Goal: Information Seeking & Learning: Learn about a topic

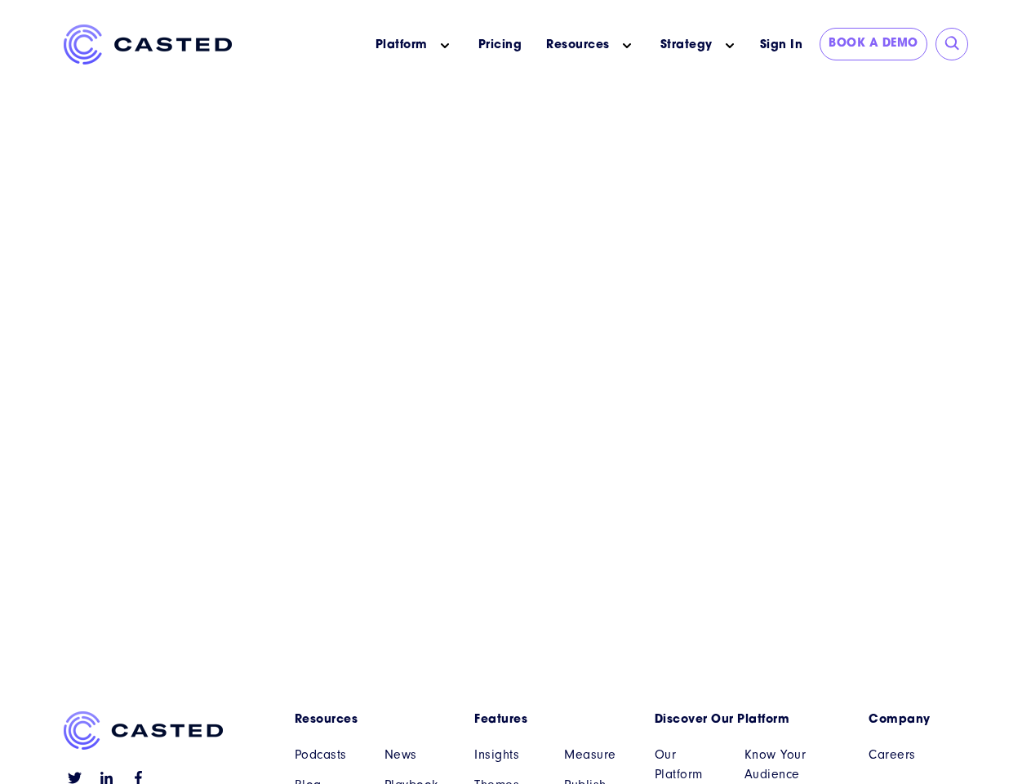
click at [445, 46] on icon "Main menu" at bounding box center [445, 46] width 8 height 8
click at [627, 46] on icon "Main menu" at bounding box center [627, 46] width 8 height 8
click at [686, 45] on link "Strategy" at bounding box center [687, 45] width 52 height 17
click at [730, 46] on icon "Main menu" at bounding box center [730, 46] width 8 height 8
click at [953, 44] on input "submit" at bounding box center [953, 44] width 16 height 16
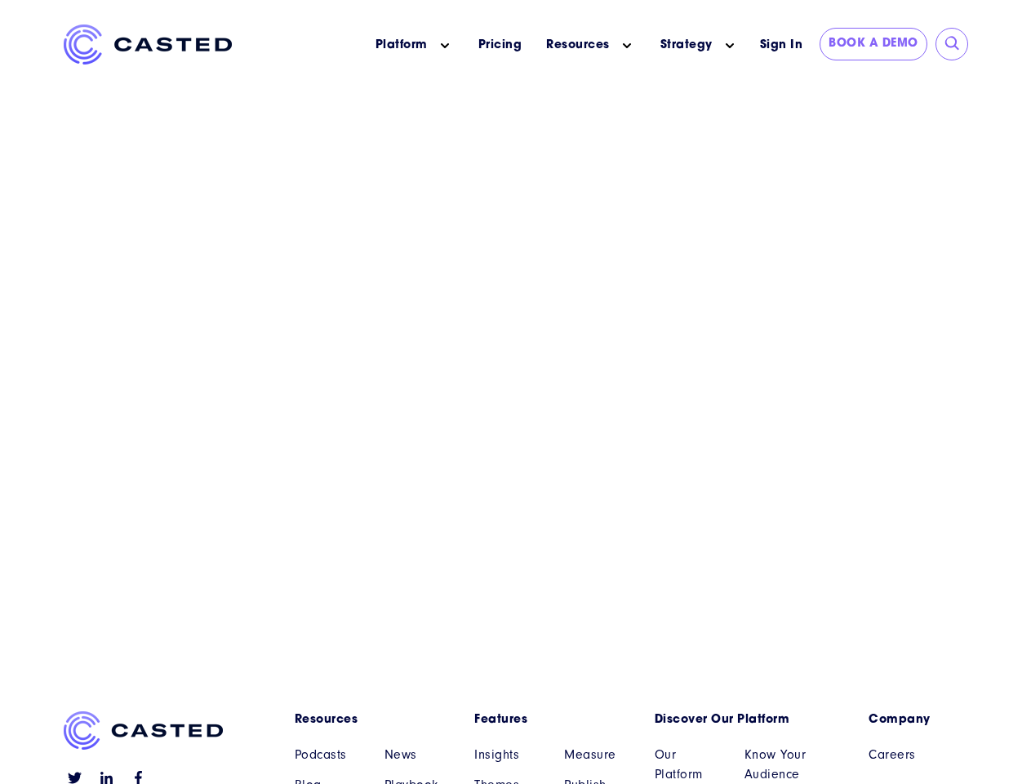
click at [372, 719] on link "Resources" at bounding box center [373, 719] width 156 height 17
click at [552, 719] on link "Features" at bounding box center [552, 719] width 156 height 17
click at [733, 719] on link "Discover Our Platform" at bounding box center [733, 719] width 156 height 17
click at [918, 719] on link "Company" at bounding box center [919, 719] width 100 height 17
